Goal: Information Seeking & Learning: Learn about a topic

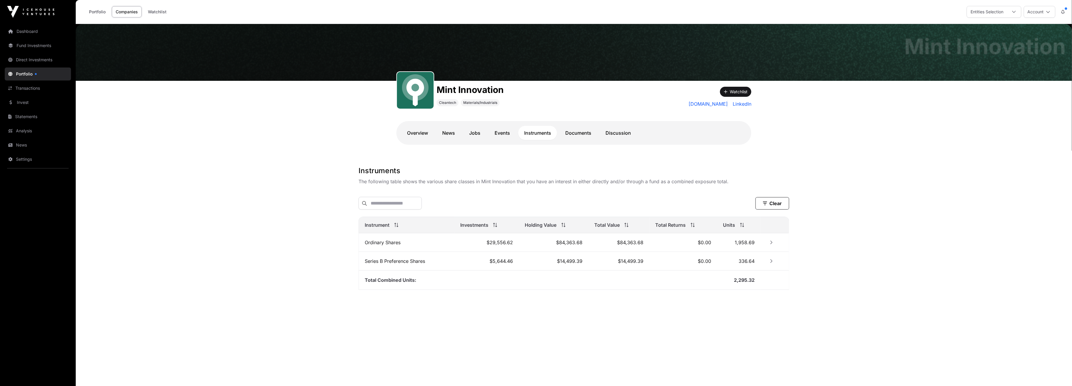
drag, startPoint x: 0, startPoint y: 0, endPoint x: 334, endPoint y: 279, distance: 435.0
click at [333, 280] on main "Mint Innovation Mint Innovation Cleantech Materials/Industrials Watchlist [DOMA…" at bounding box center [574, 217] width 996 height 386
click at [770, 244] on icon "Row Collapsed" at bounding box center [772, 242] width 4 height 4
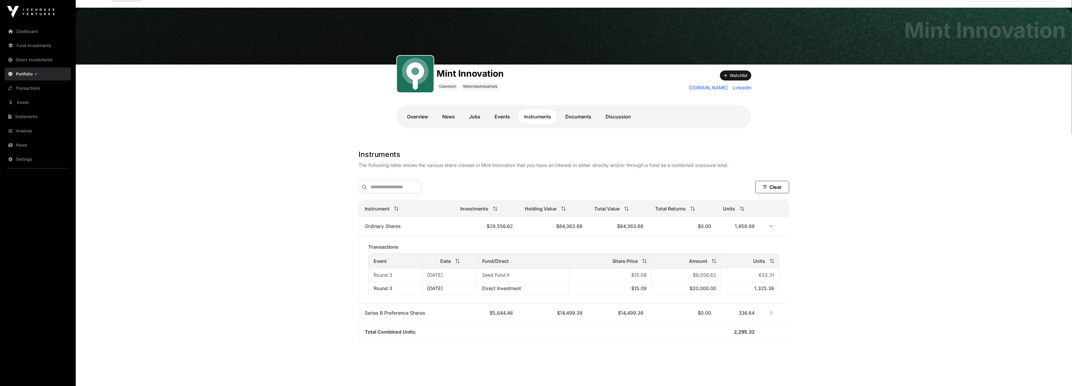
scroll to position [24, 0]
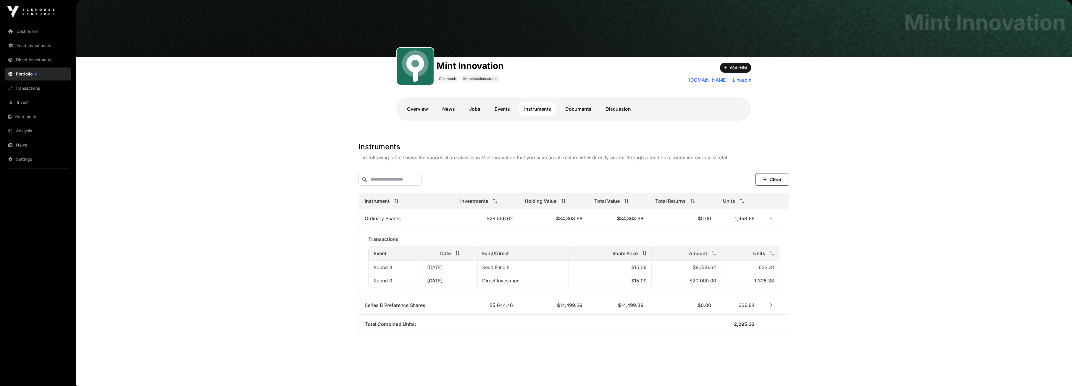
click at [773, 216] on button "Row Expanded" at bounding box center [771, 218] width 9 height 9
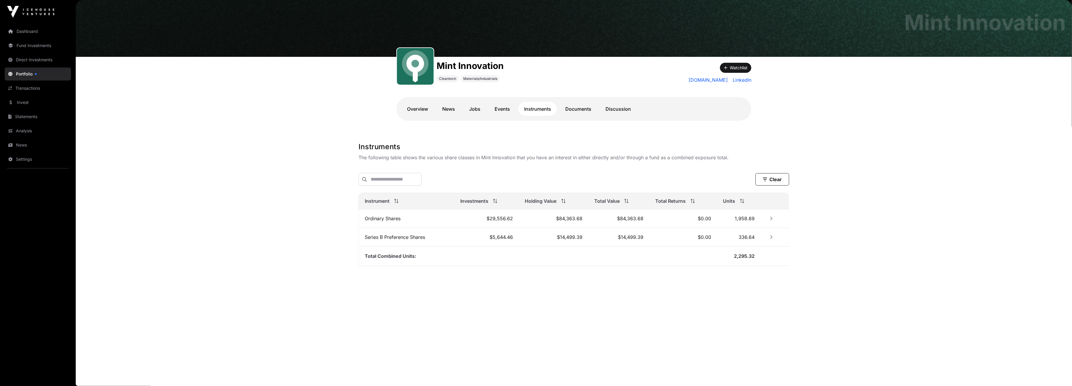
click at [771, 215] on button "Row Collapsed" at bounding box center [771, 218] width 9 height 9
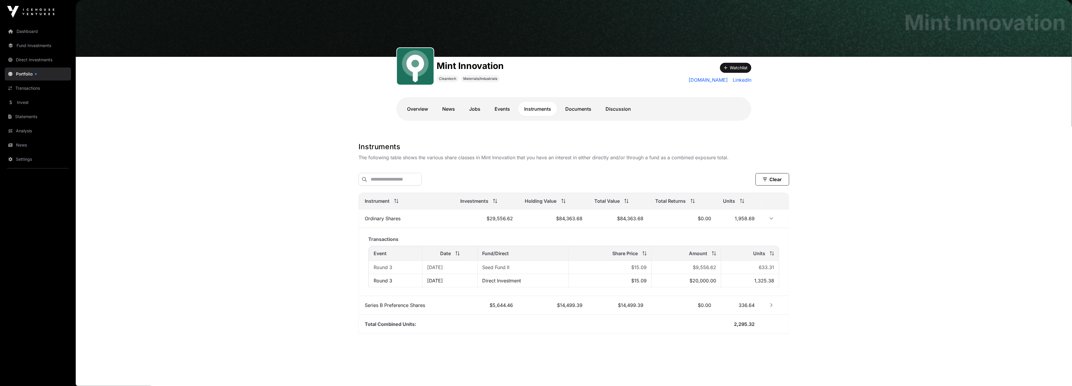
click at [768, 214] on td at bounding box center [775, 218] width 28 height 19
click at [770, 220] on icon "Row Expanded" at bounding box center [772, 218] width 4 height 4
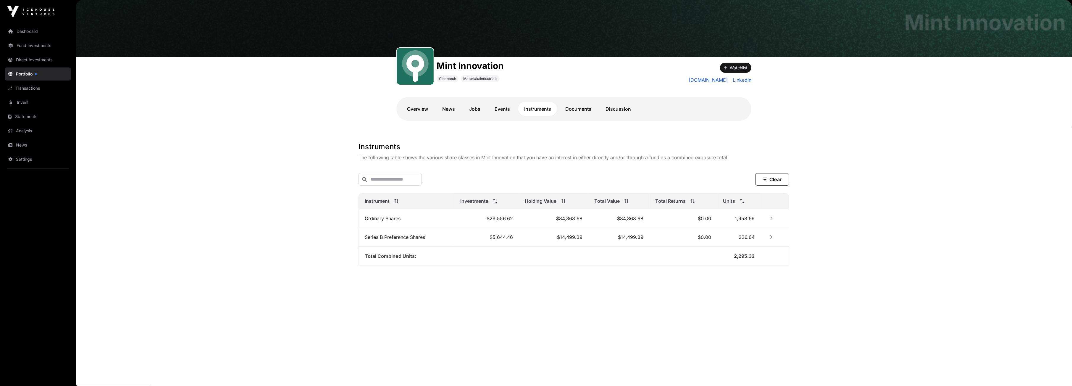
click at [771, 236] on icon "Row Collapsed" at bounding box center [772, 237] width 4 height 4
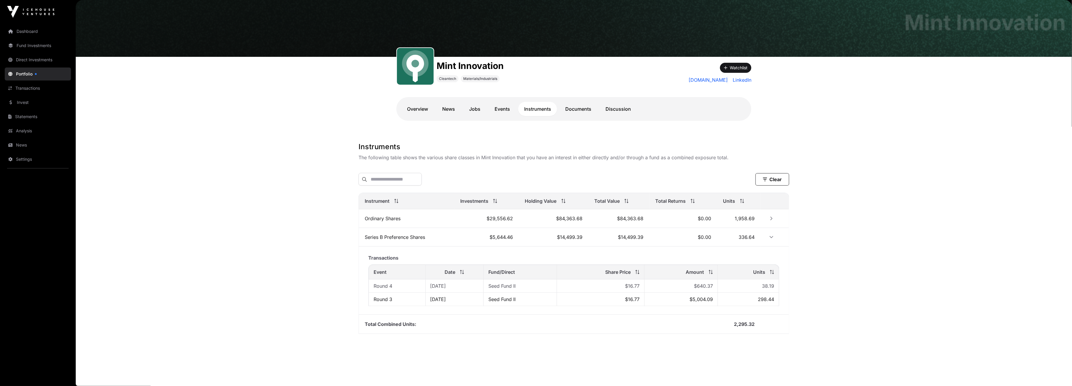
click at [771, 219] on icon "Row Collapsed" at bounding box center [772, 218] width 4 height 4
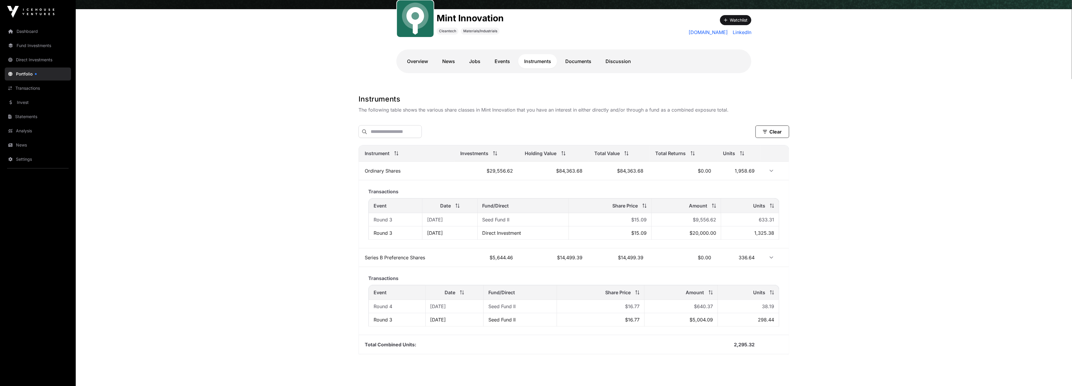
scroll to position [0, 0]
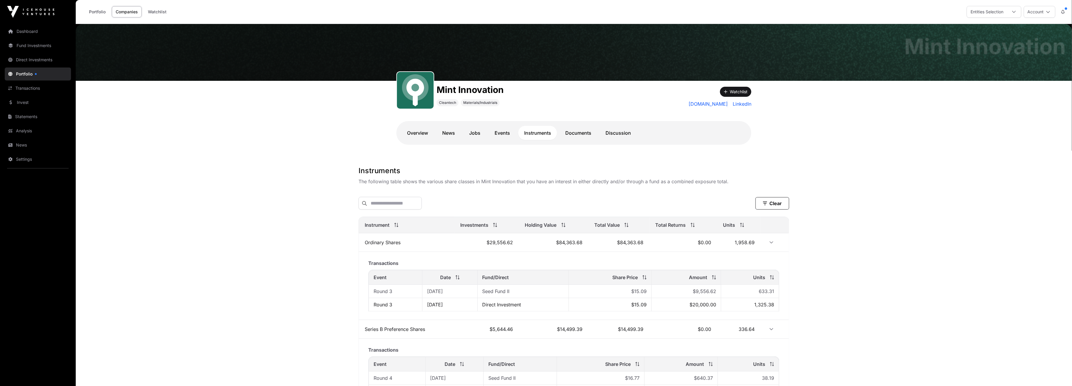
click at [28, 59] on link "Direct Investments" at bounding box center [38, 59] width 66 height 13
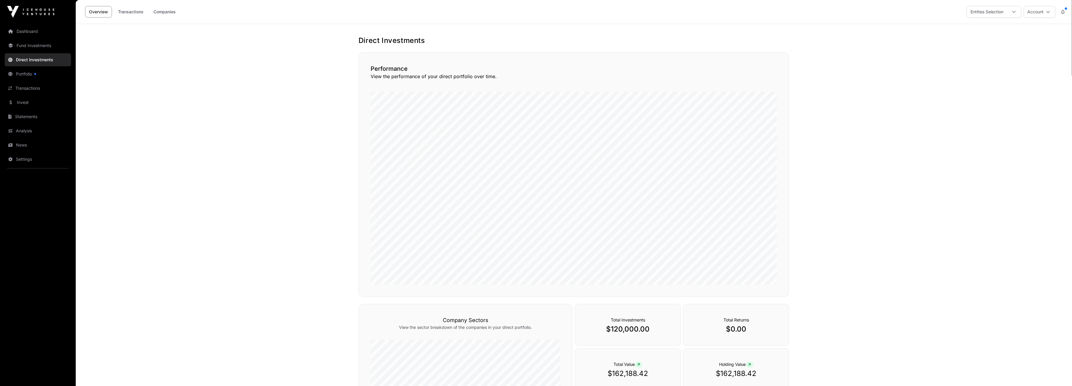
click at [161, 10] on link "Companies" at bounding box center [165, 11] width 30 height 11
